Goal: Task Accomplishment & Management: Use online tool/utility

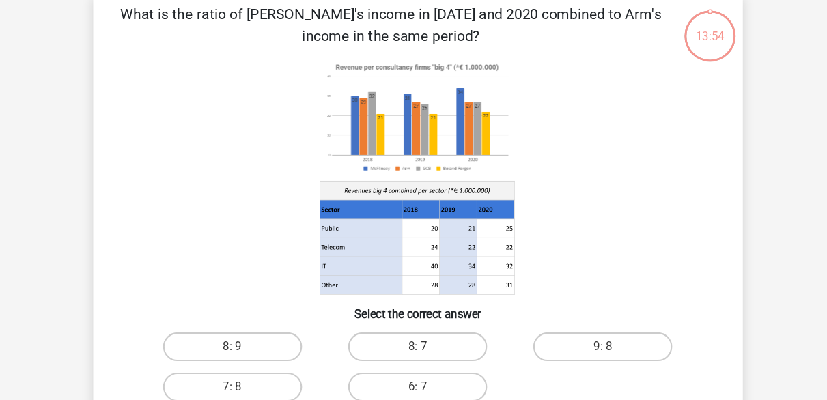
scroll to position [68, 0]
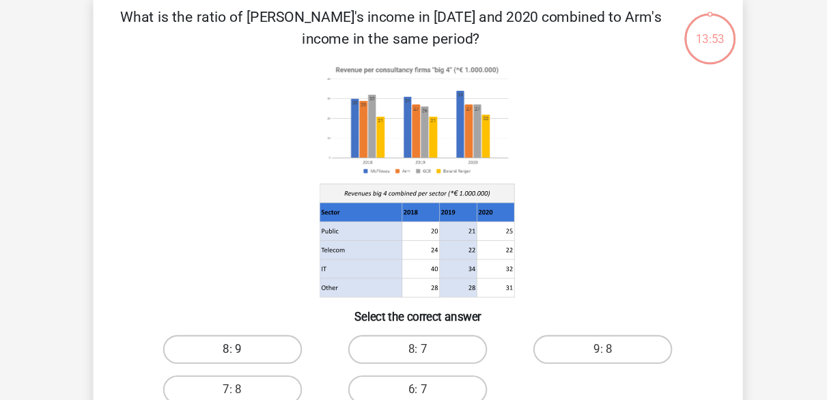
click at [271, 322] on label "8: 9" at bounding box center [238, 330] width 132 height 27
click at [246, 331] on input "8: 9" at bounding box center [242, 335] width 9 height 9
radio input "true"
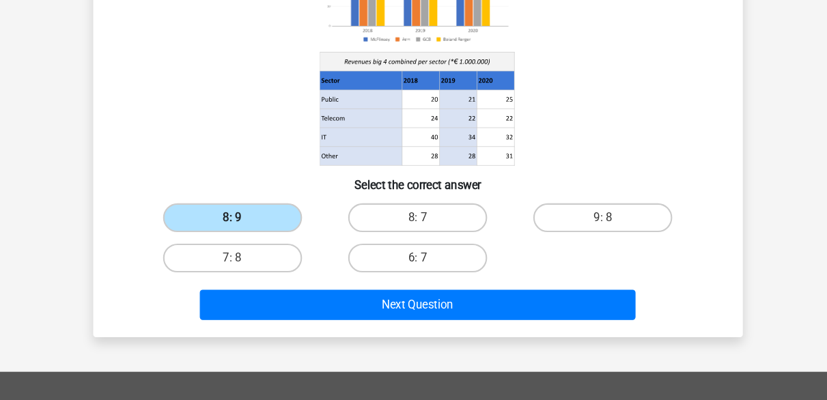
scroll to position [175, 0]
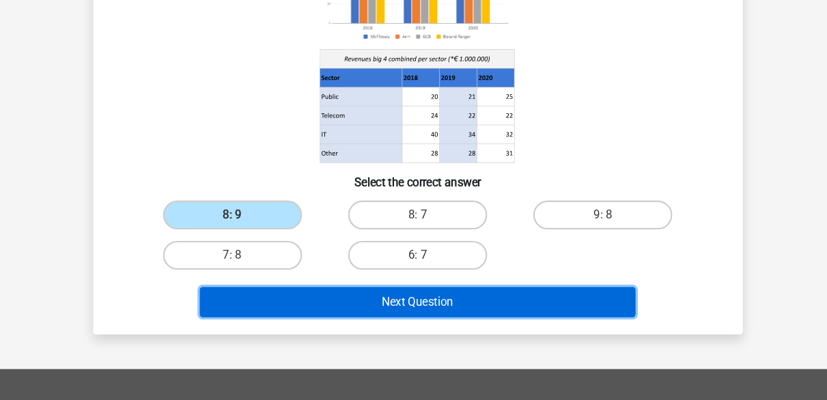
click at [356, 300] on button "Next Question" at bounding box center [413, 307] width 413 height 29
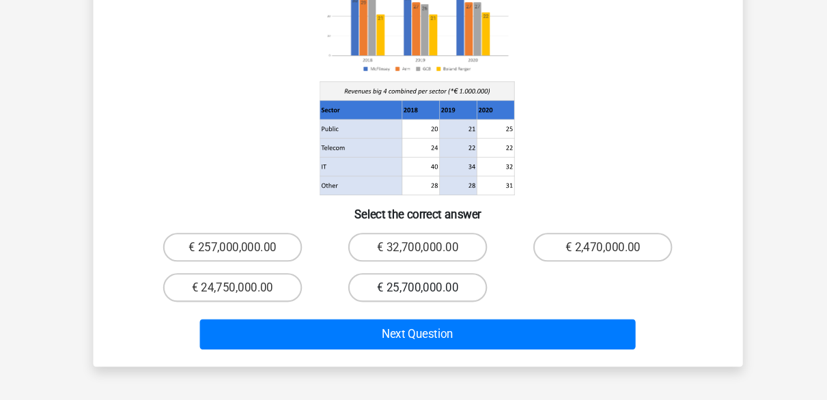
scroll to position [184, 0]
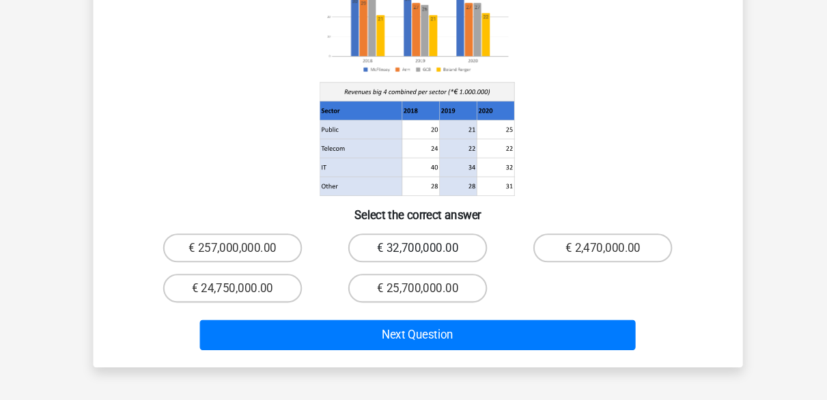
click at [463, 244] on label "€ 32,700,000.00" at bounding box center [413, 255] width 132 height 27
click at [422, 256] on input "€ 32,700,000.00" at bounding box center [417, 260] width 9 height 9
radio input "true"
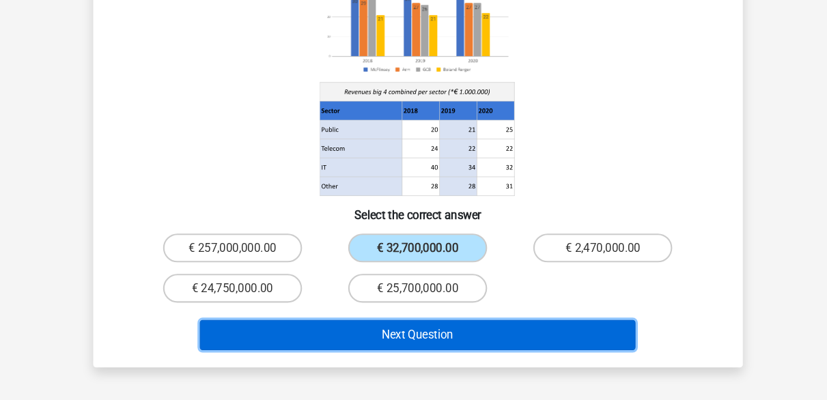
click at [493, 324] on button "Next Question" at bounding box center [413, 338] width 413 height 29
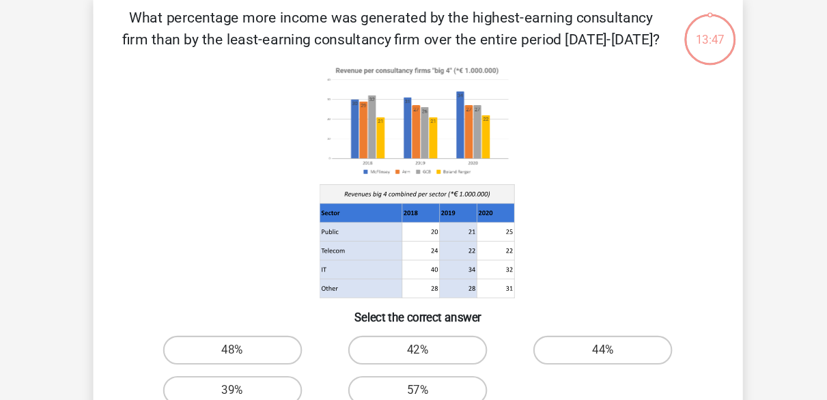
scroll to position [63, 0]
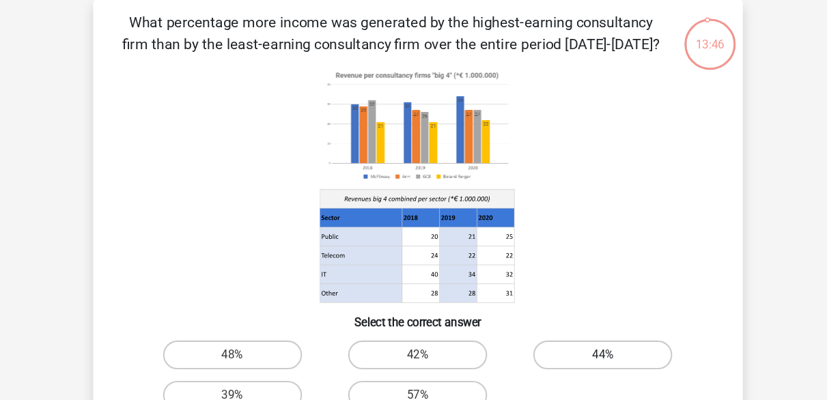
click at [604, 334] on label "44%" at bounding box center [589, 336] width 132 height 27
click at [598, 337] on input "44%" at bounding box center [593, 341] width 9 height 9
radio input "true"
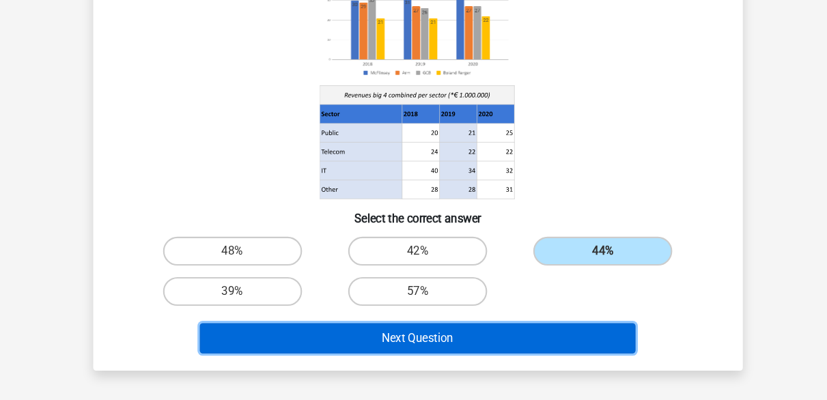
click at [556, 340] on button "Next Question" at bounding box center [413, 341] width 413 height 29
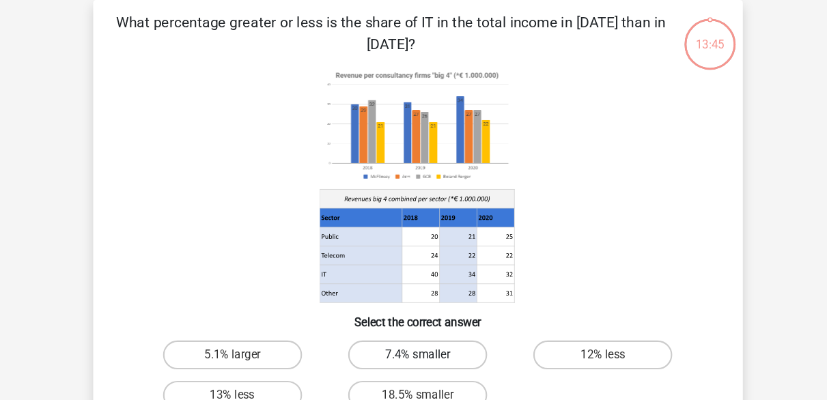
click at [401, 326] on label "7.4% smaller" at bounding box center [413, 336] width 132 height 27
click at [413, 337] on input "7.4% smaller" at bounding box center [417, 341] width 9 height 9
radio input "true"
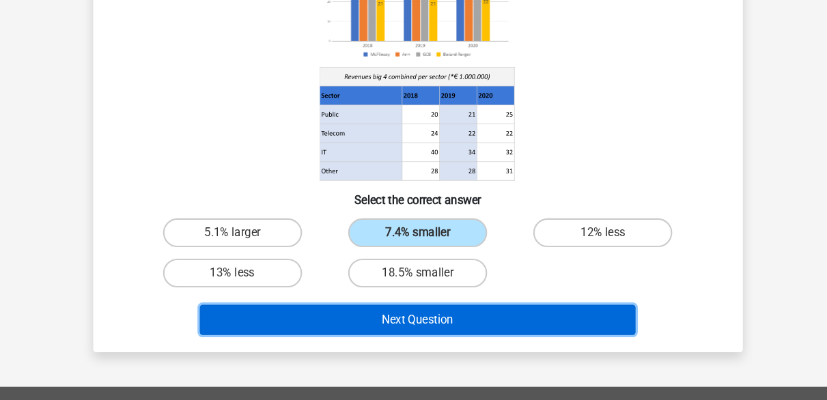
click at [417, 327] on button "Next Question" at bounding box center [413, 324] width 413 height 29
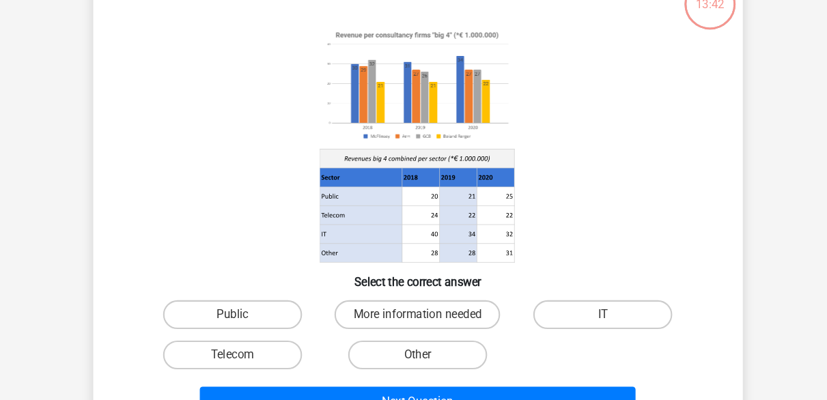
scroll to position [83, 0]
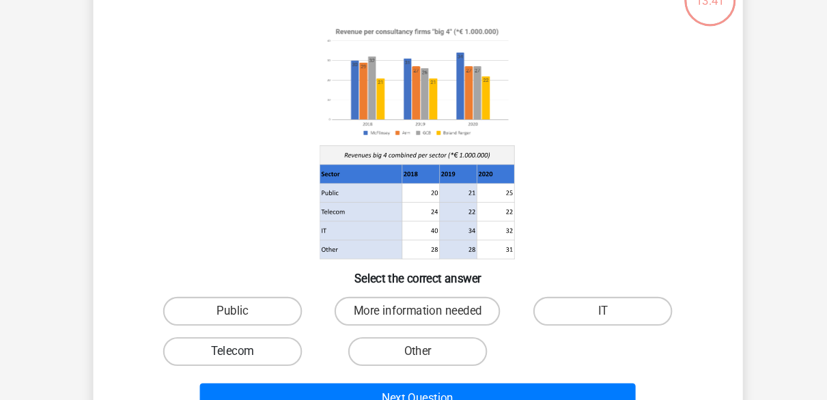
click at [266, 349] on label "Telecom" at bounding box center [238, 354] width 132 height 27
click at [246, 354] on input "Telecom" at bounding box center [242, 358] width 9 height 9
radio input "true"
click at [383, 302] on label "More information needed" at bounding box center [412, 315] width 157 height 27
click at [413, 316] on input "More information needed" at bounding box center [417, 320] width 9 height 9
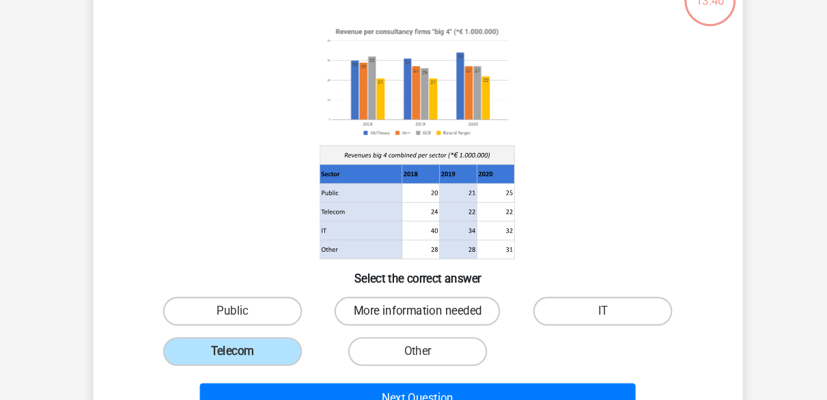
radio input "true"
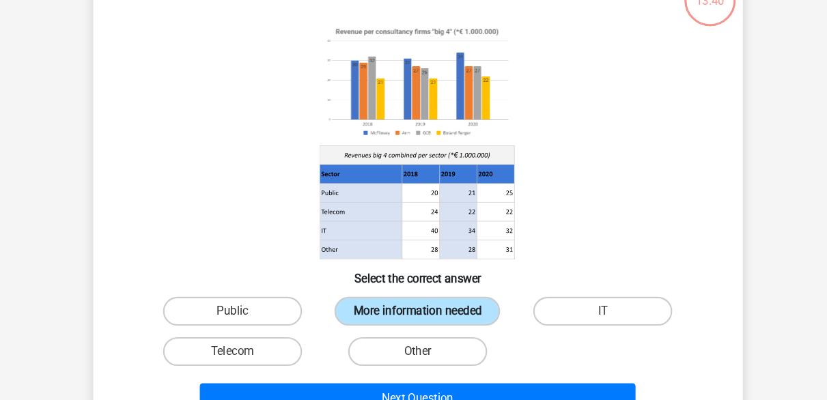
scroll to position [124, 0]
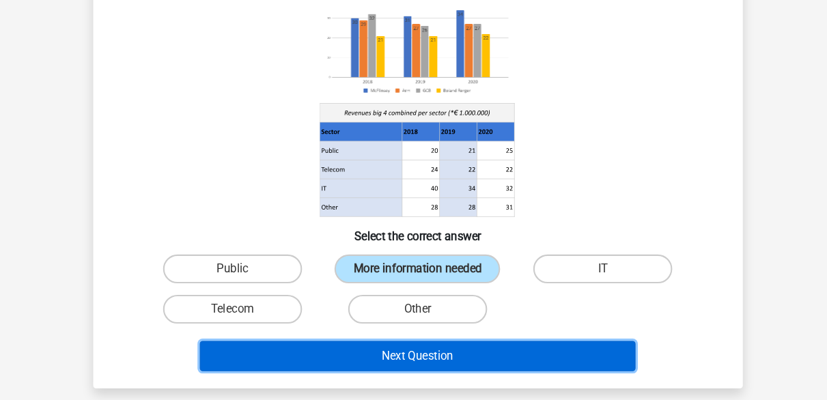
click at [414, 355] on button "Next Question" at bounding box center [413, 358] width 413 height 29
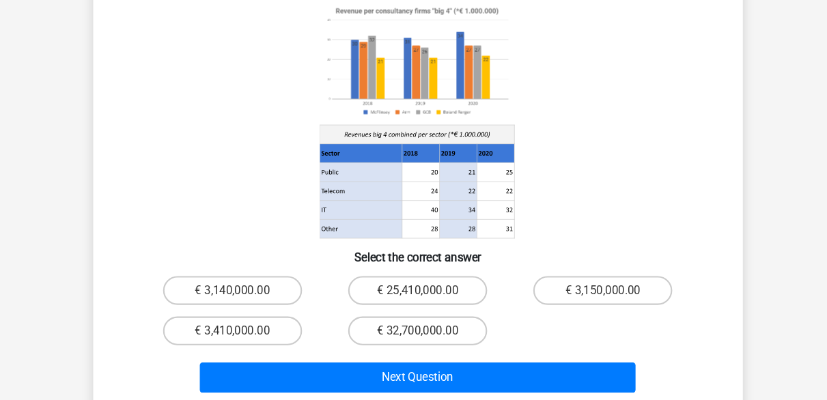
scroll to position [63, 0]
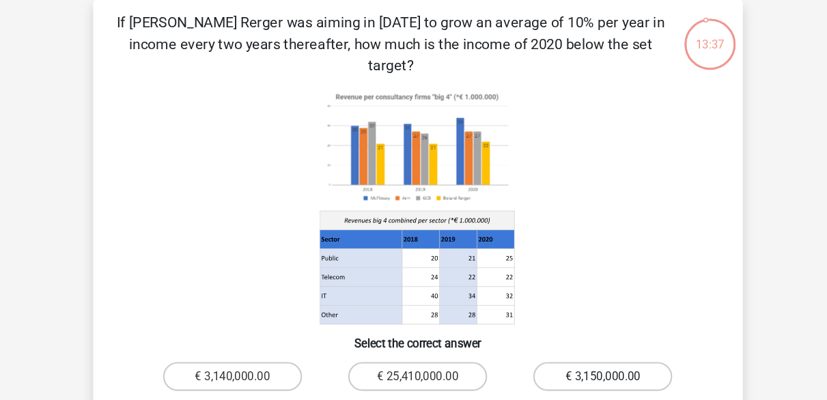
click at [563, 343] on label "€ 3,150,000.00" at bounding box center [589, 356] width 132 height 27
click at [589, 357] on input "€ 3,150,000.00" at bounding box center [593, 361] width 9 height 9
radio input "true"
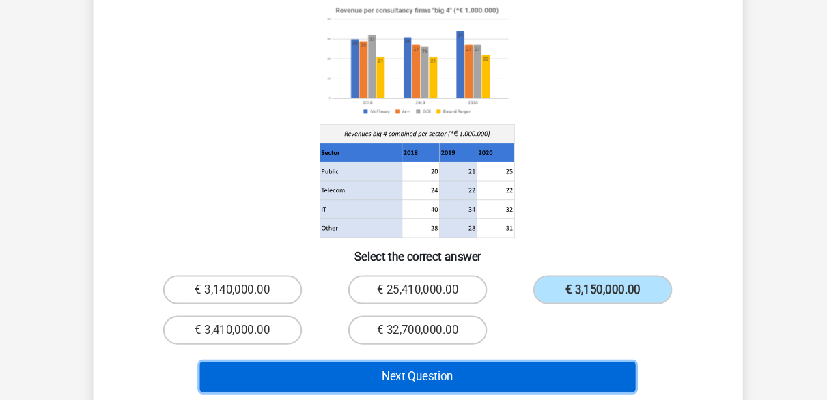
click at [555, 343] on button "Next Question" at bounding box center [413, 357] width 413 height 29
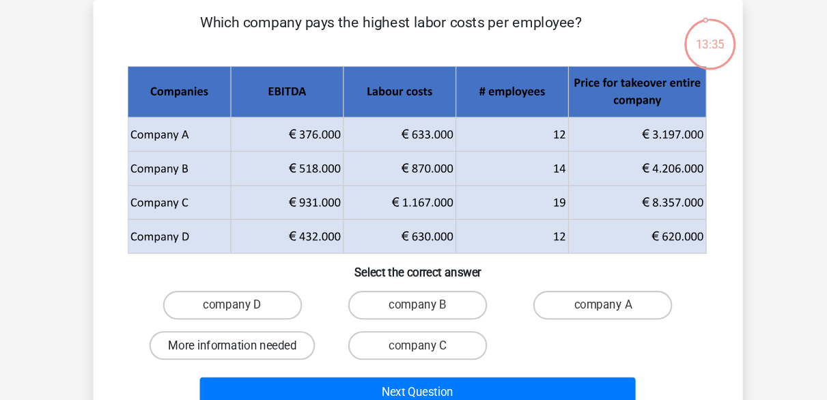
click at [233, 319] on label "More information needed" at bounding box center [237, 327] width 157 height 27
click at [238, 328] on input "More information needed" at bounding box center [242, 332] width 9 height 9
radio input "true"
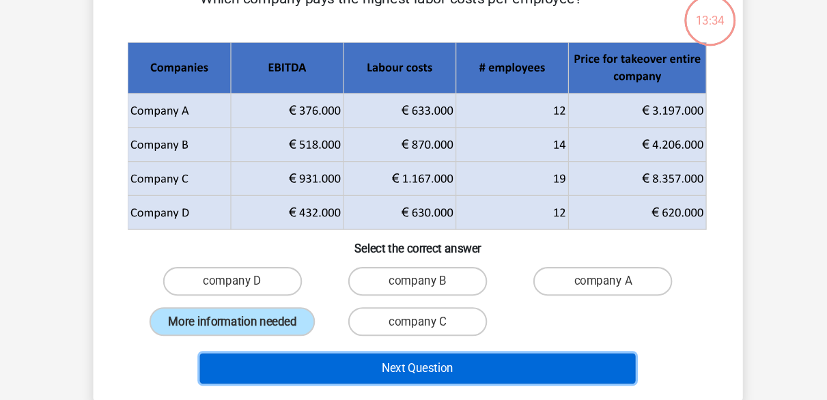
click at [345, 371] on button "Next Question" at bounding box center [413, 370] width 413 height 29
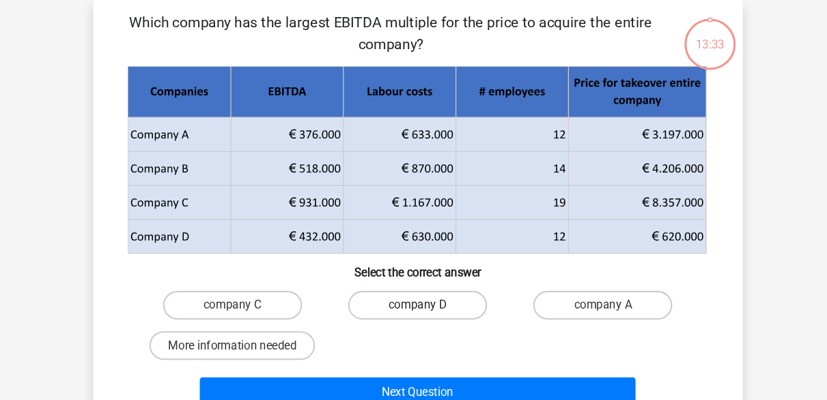
click at [446, 289] on label "company D" at bounding box center [413, 289] width 132 height 27
click at [422, 289] on input "company D" at bounding box center [417, 293] width 9 height 9
radio input "true"
click at [466, 356] on div "Next Question" at bounding box center [414, 369] width 572 height 45
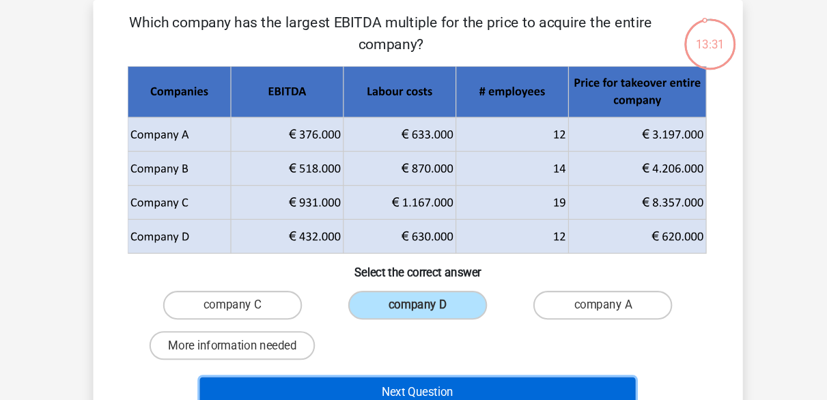
click at [461, 372] on button "Next Question" at bounding box center [413, 372] width 413 height 29
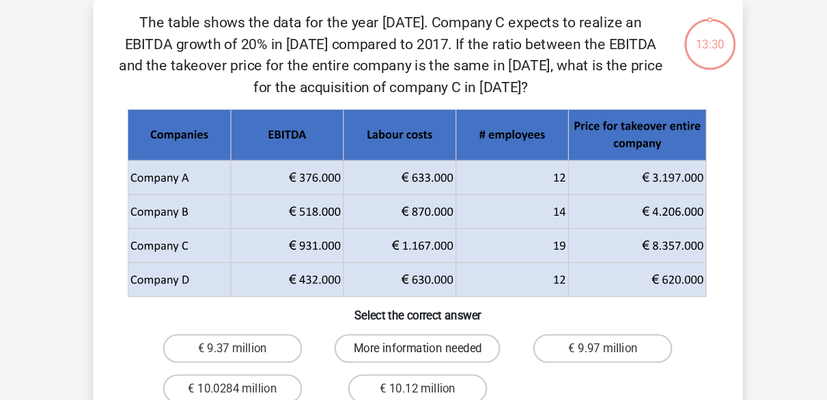
click at [468, 327] on label "More information needed" at bounding box center [412, 330] width 157 height 27
click at [422, 330] on input "More information needed" at bounding box center [417, 334] width 9 height 9
radio input "true"
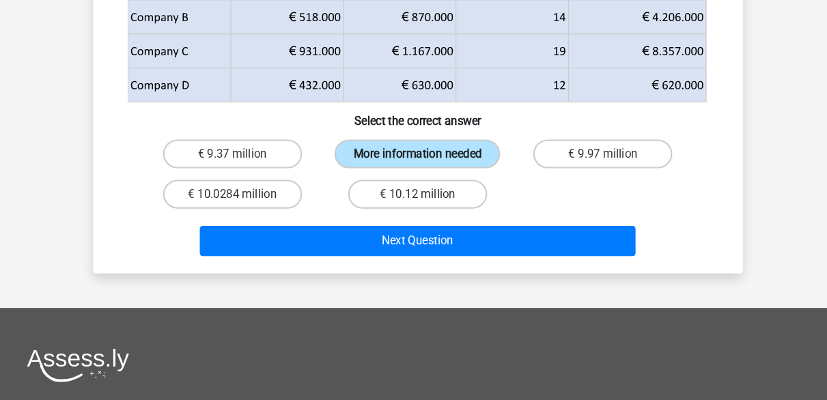
scroll to position [245, 0]
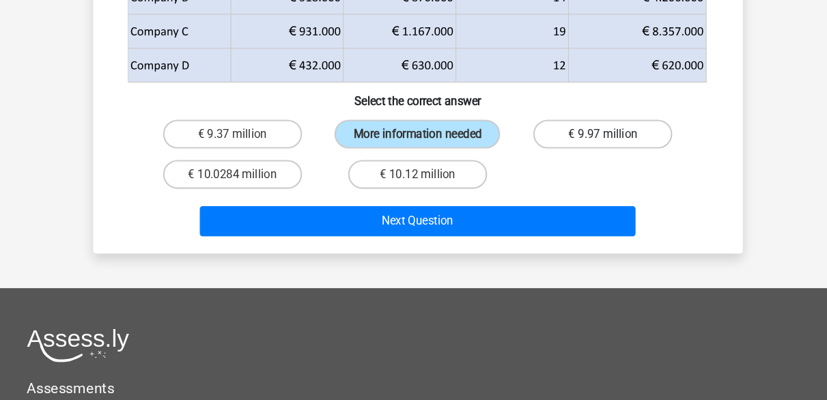
click at [614, 146] on label "€ 9.97 million" at bounding box center [589, 147] width 132 height 27
click at [598, 148] on input "€ 9.97 million" at bounding box center [593, 152] width 9 height 9
radio input "true"
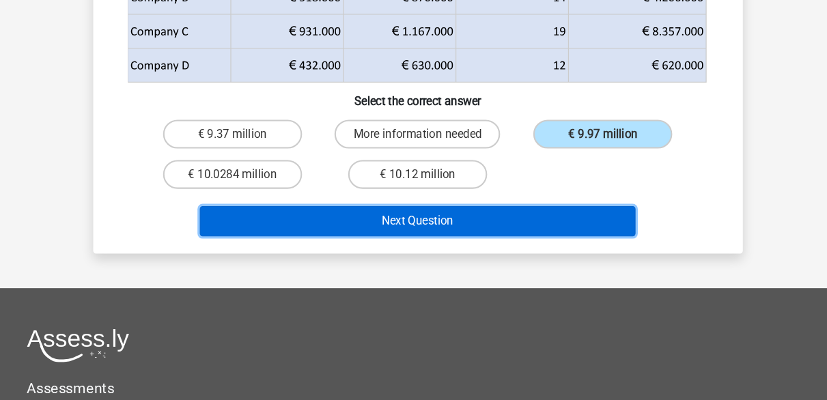
click at [527, 223] on button "Next Question" at bounding box center [413, 230] width 413 height 29
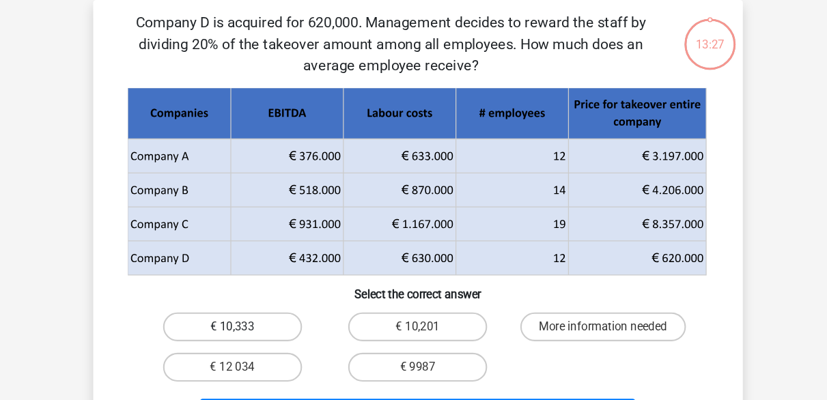
click at [268, 300] on label "€ 10,333" at bounding box center [238, 309] width 132 height 27
click at [246, 310] on input "€ 10,333" at bounding box center [242, 314] width 9 height 9
radio input "true"
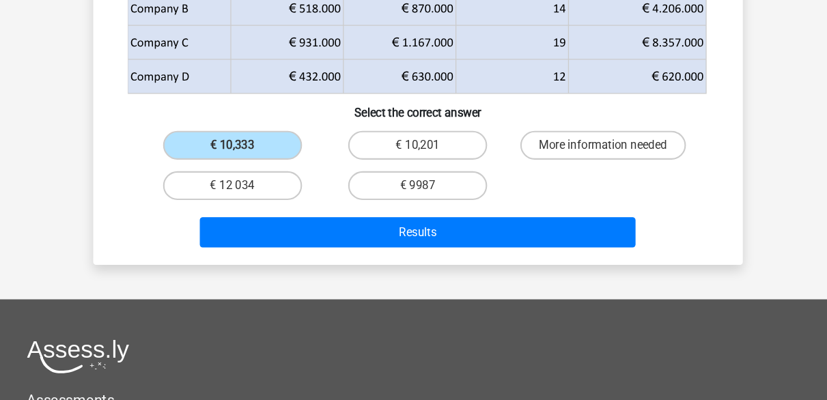
scroll to position [217, 0]
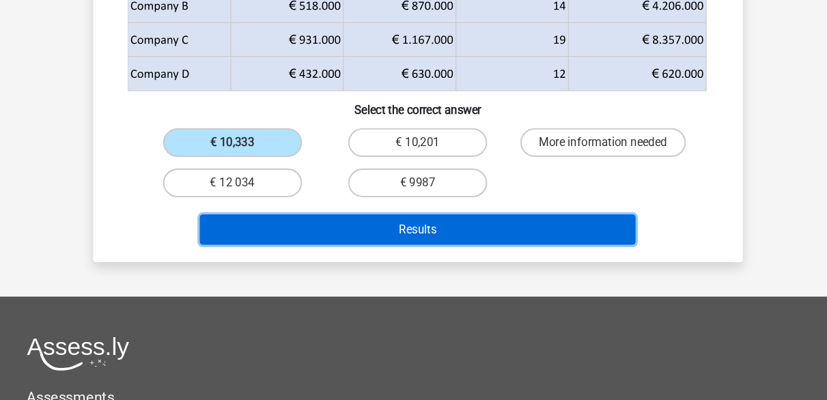
click at [394, 234] on button "Results" at bounding box center [413, 238] width 413 height 29
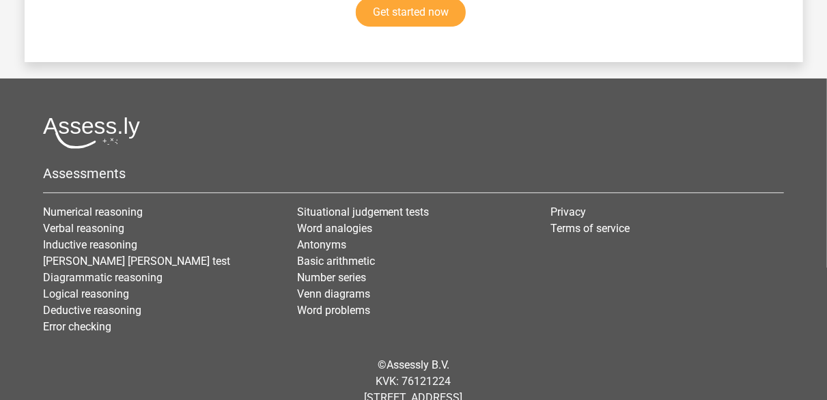
scroll to position [2539, 0]
